Goal: Communication & Community: Answer question/provide support

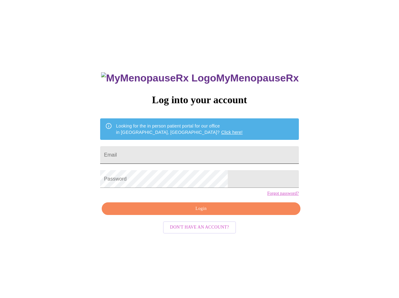
click at [194, 157] on input "Email" at bounding box center [199, 155] width 199 height 18
type input "[EMAIL_ADDRESS][DOMAIN_NAME]"
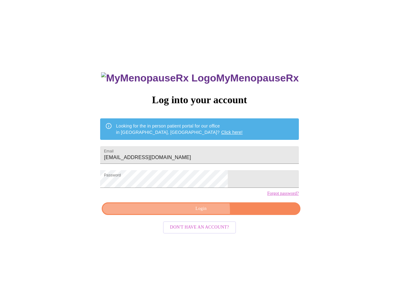
click at [202, 213] on span "Login" at bounding box center [201, 209] width 184 height 8
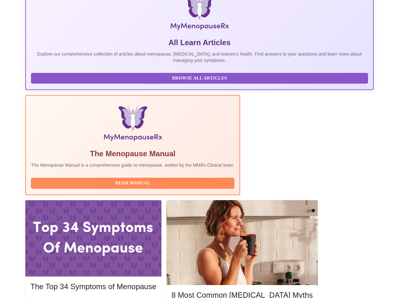
scroll to position [119, 0]
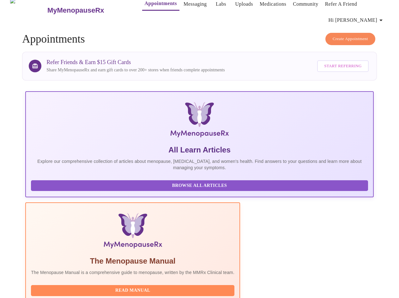
scroll to position [0, 0]
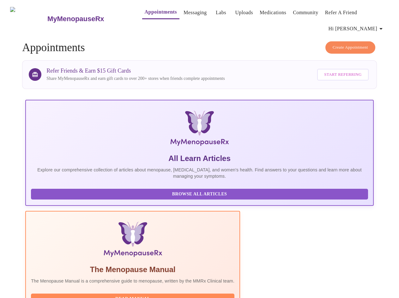
click at [184, 13] on link "Messaging" at bounding box center [195, 12] width 23 height 9
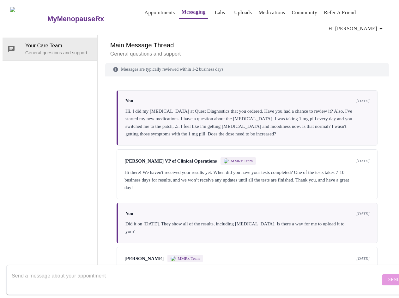
scroll to position [14, 0]
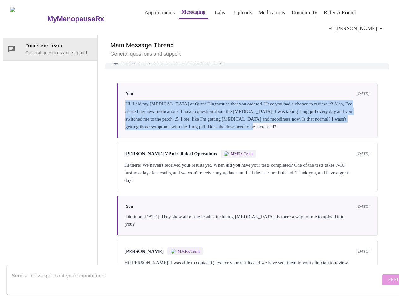
drag, startPoint x: 123, startPoint y: 64, endPoint x: 297, endPoint y: 93, distance: 176.1
click at [297, 93] on div "You 5 days ago Hi. I did my blood test at Quest Diagnostics that you ordered. H…" at bounding box center [247, 110] width 261 height 55
copy div "Hi. I did my [MEDICAL_DATA] at Quest Diagnostics that you ordered. Have you had…"
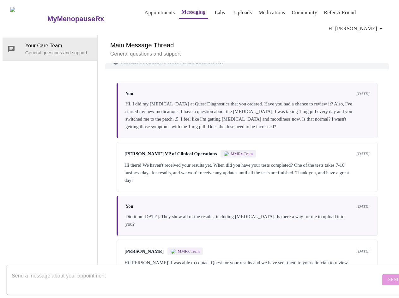
click at [161, 270] on textarea "Send a message about your appointment" at bounding box center [196, 280] width 369 height 20
click at [150, 270] on textarea "Send a message about your appointment" at bounding box center [196, 280] width 369 height 20
paste textarea "Hi. I did my blood test at Quest Diagnostics that you ordered. Have you had a c…"
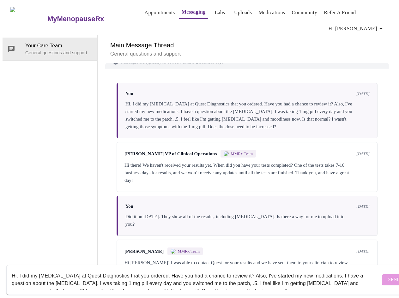
scroll to position [4, 0]
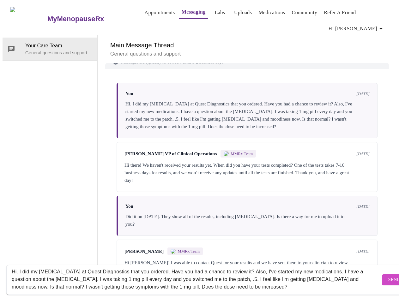
click at [153, 270] on textarea "Hi. I did my blood test at Quest Diagnostics that you ordered. Have you had a c…" at bounding box center [196, 280] width 369 height 20
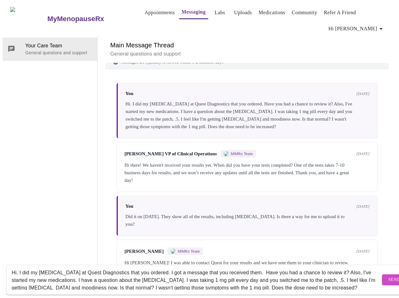
click at [325, 270] on textarea "Hi. I did my blood test at Quest Diagnostics that you ordered. I got a message …" at bounding box center [196, 280] width 369 height 20
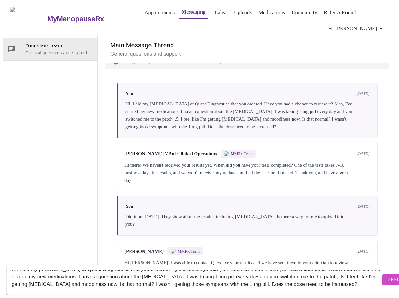
scroll to position [8, 0]
type textarea "Hi. I did my [MEDICAL_DATA] at Quest Diagnostics that you ordered. I got a mess…"
click at [388, 276] on span "Send" at bounding box center [394, 280] width 12 height 8
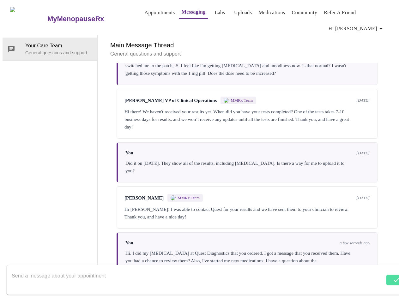
scroll to position [83, 0]
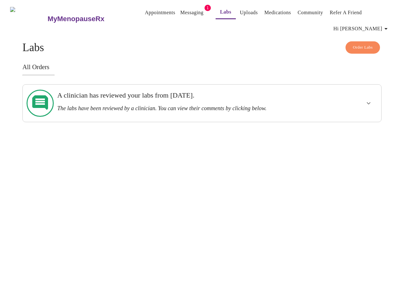
click at [156, 94] on div "A clinician has reviewed your labs from Tuesday, August 19th. The labs have bee…" at bounding box center [184, 101] width 255 height 21
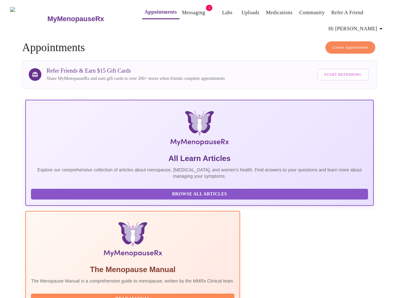
click at [182, 12] on link "Messaging" at bounding box center [193, 12] width 23 height 9
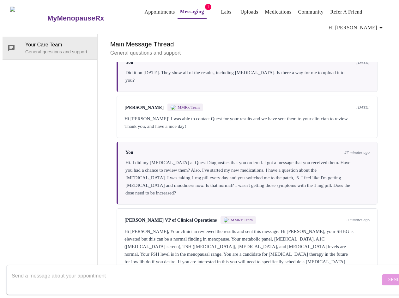
scroll to position [160, 0]
click at [127, 270] on textarea "Send a message about your appointment" at bounding box center [196, 280] width 369 height 20
type textarea "Okay. Thank you for getting back to me"
click at [388, 276] on span "Send" at bounding box center [394, 280] width 12 height 8
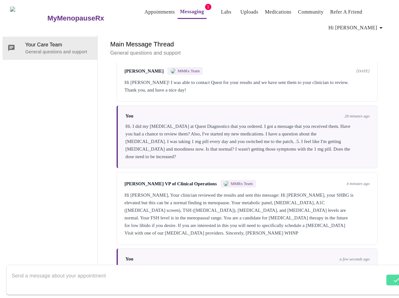
scroll to position [198, 0]
